Goal: Information Seeking & Learning: Learn about a topic

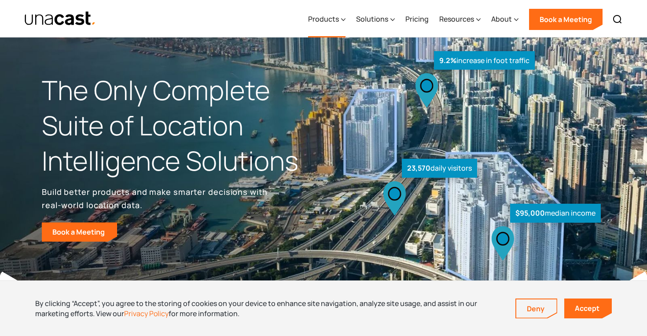
click at [337, 17] on div "Products" at bounding box center [323, 19] width 31 height 11
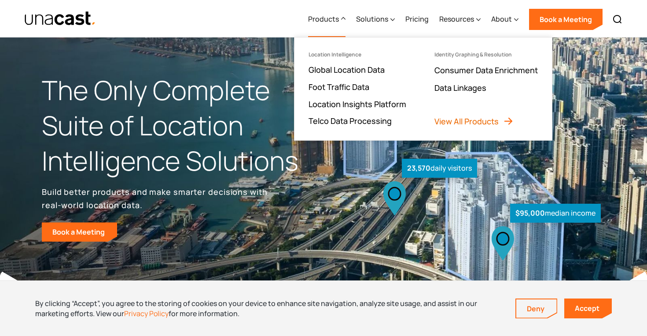
click at [449, 121] on link "View All Products" at bounding box center [474, 121] width 79 height 11
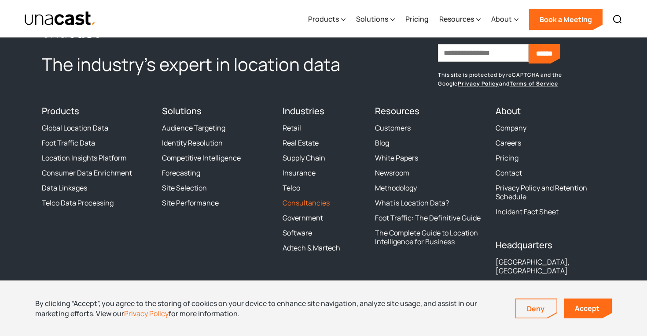
scroll to position [1313, 0]
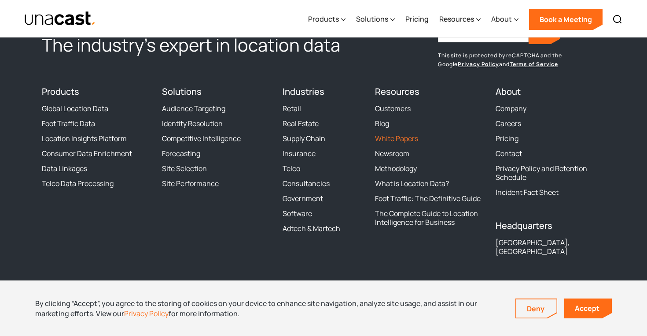
click at [410, 136] on link "White Papers" at bounding box center [396, 138] width 43 height 9
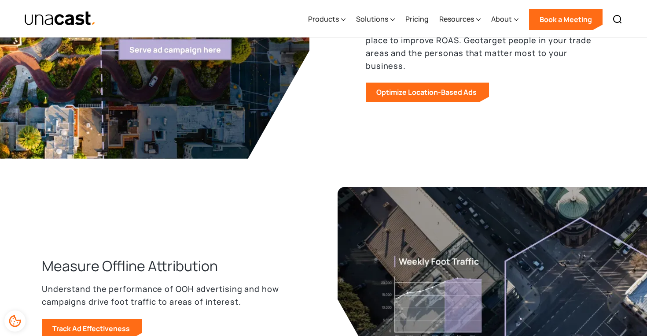
scroll to position [924, 0]
